Goal: Transaction & Acquisition: Purchase product/service

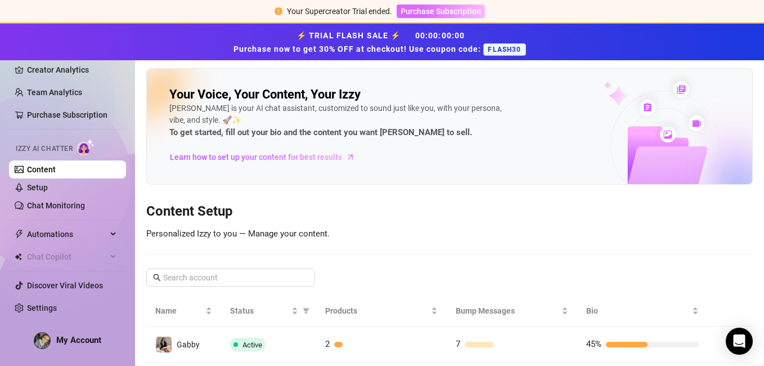
click at [422, 10] on span "Purchase Subscription" at bounding box center [441, 11] width 80 height 9
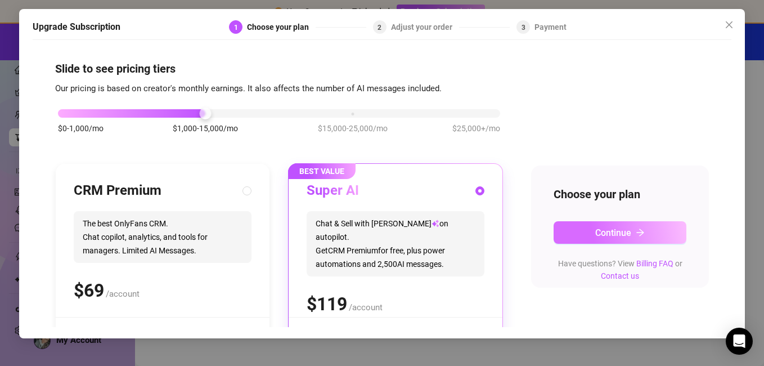
click at [611, 228] on span "Continue" at bounding box center [613, 232] width 36 height 11
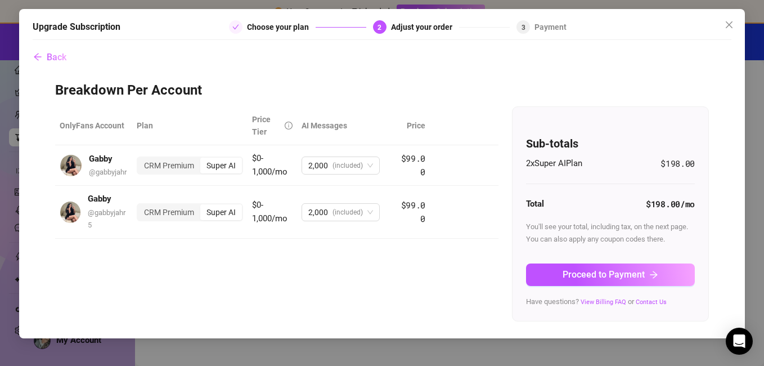
click at [623, 277] on span "Proceed to Payment" at bounding box center [604, 274] width 82 height 11
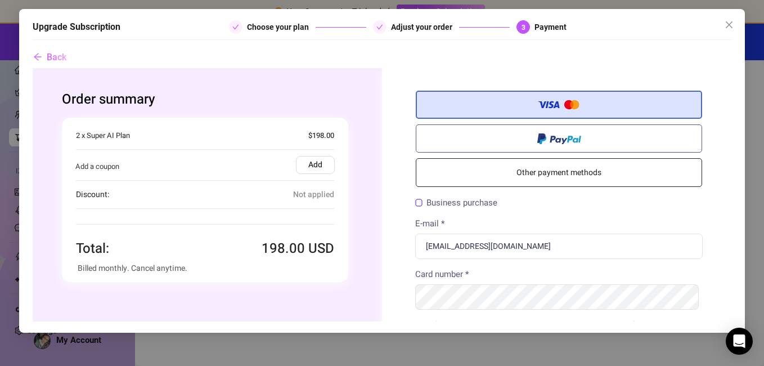
click at [299, 198] on span "Not applied" at bounding box center [313, 194] width 41 height 13
click at [313, 165] on label "Add" at bounding box center [314, 165] width 39 height 18
click at [32, 68] on input "Add" at bounding box center [32, 68] width 0 height 0
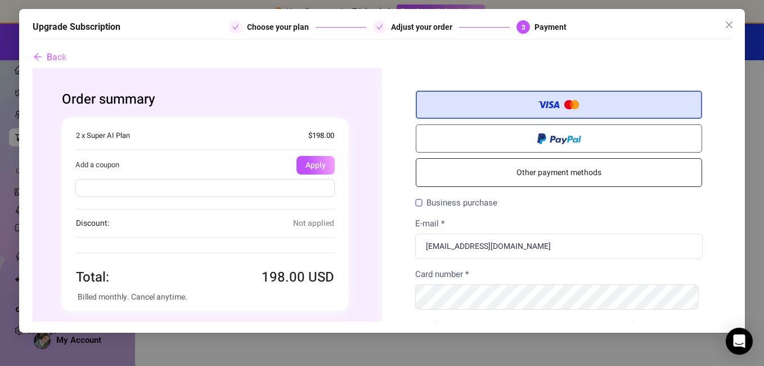
click at [242, 186] on input "text" at bounding box center [204, 188] width 259 height 18
type input "Flash30"
